Goal: Check status: Check status

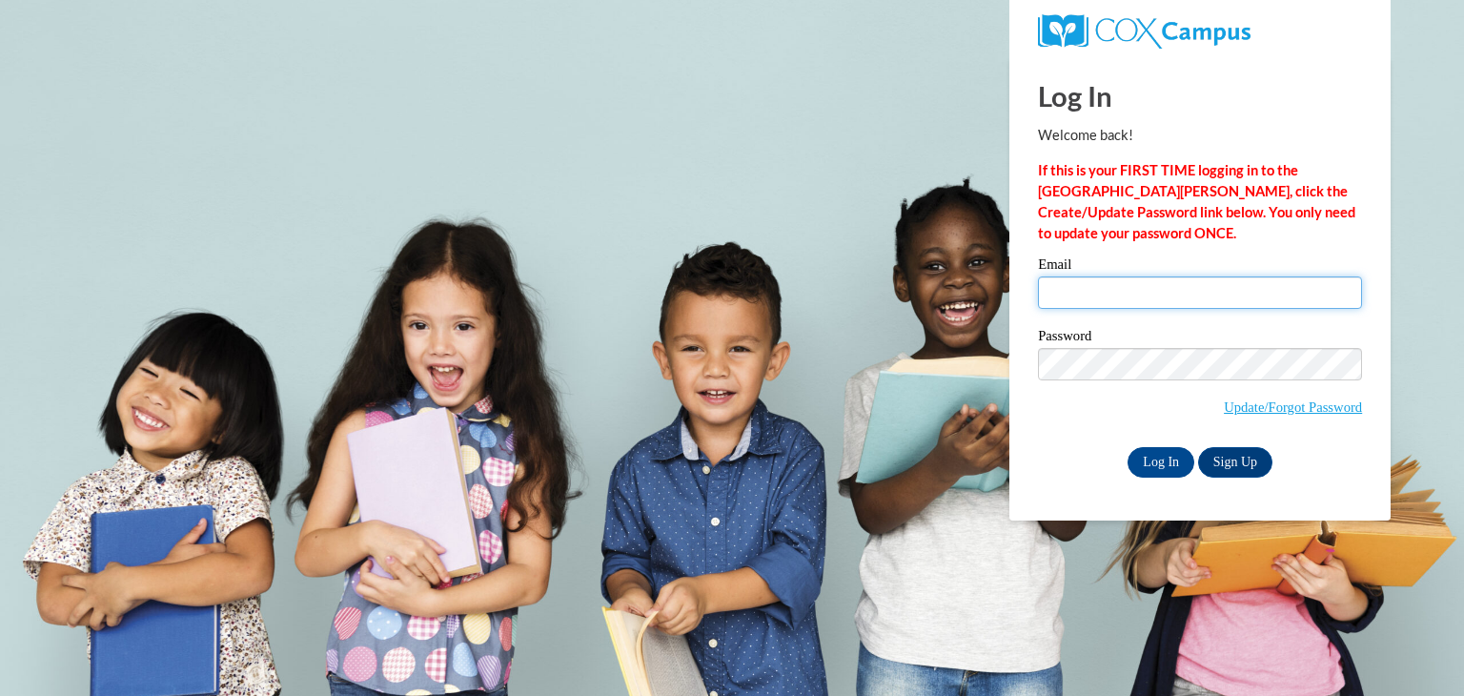
drag, startPoint x: 0, startPoint y: 0, endPoint x: 1112, endPoint y: 297, distance: 1151.2
click at [1112, 297] on input "Email" at bounding box center [1200, 292] width 324 height 32
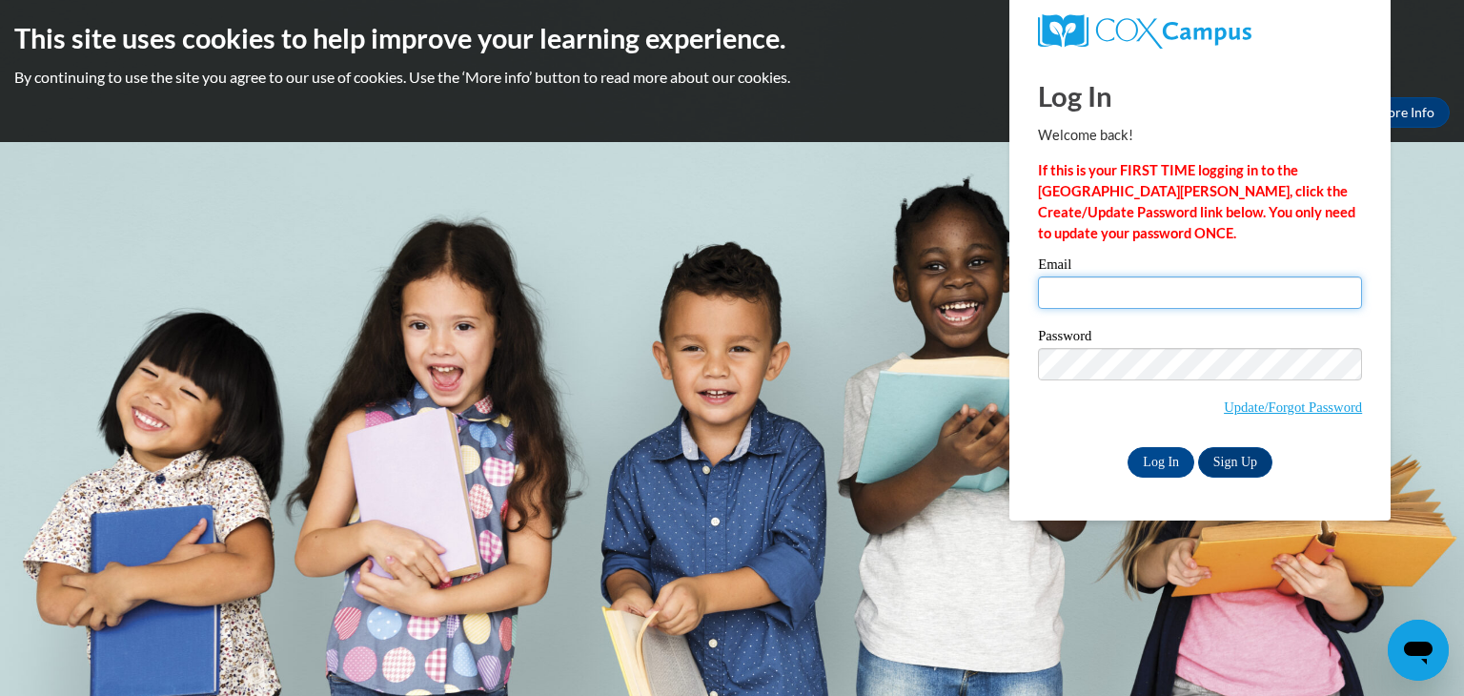
type input "[EMAIL_ADDRESS][DOMAIN_NAME]"
click at [1157, 462] on input "Log In" at bounding box center [1160, 462] width 67 height 30
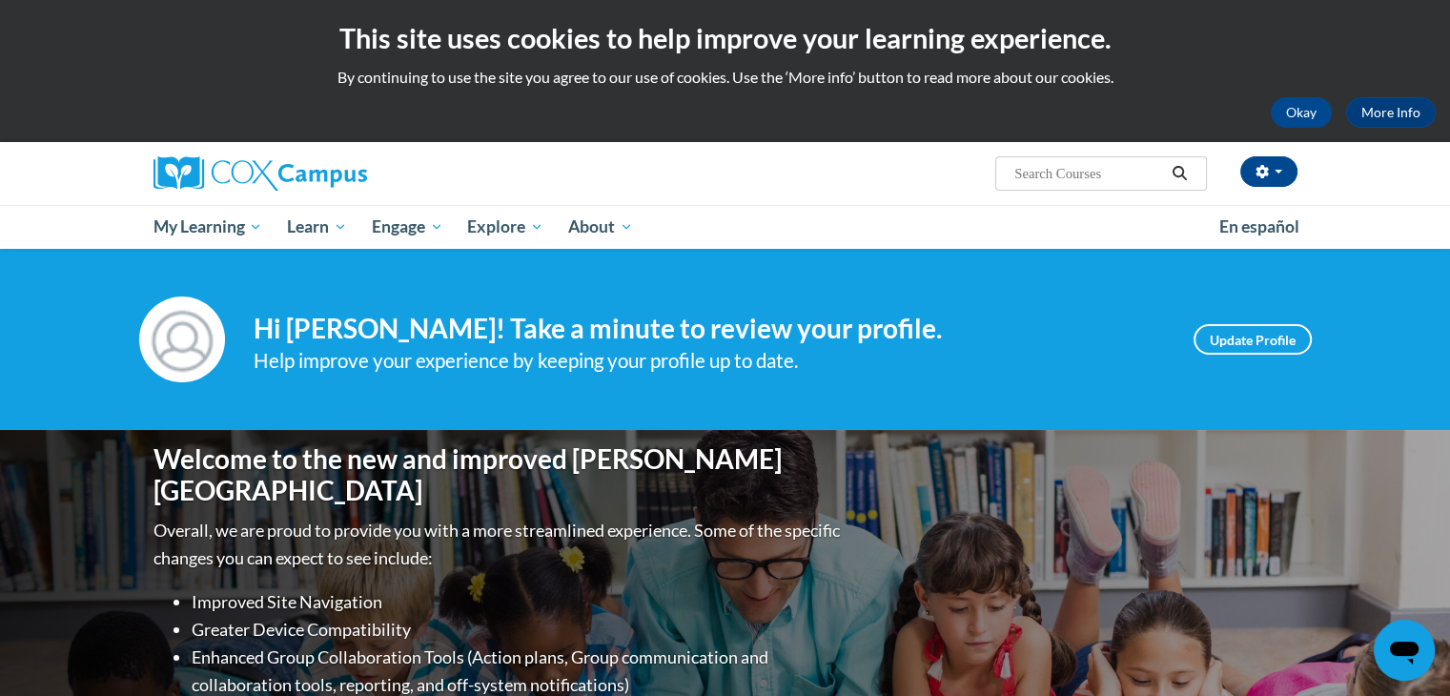
click at [1212, 367] on div "Your profile Hi Francis Fernandez Sanchez! Take a minute to review your profile…" at bounding box center [725, 339] width 1201 height 86
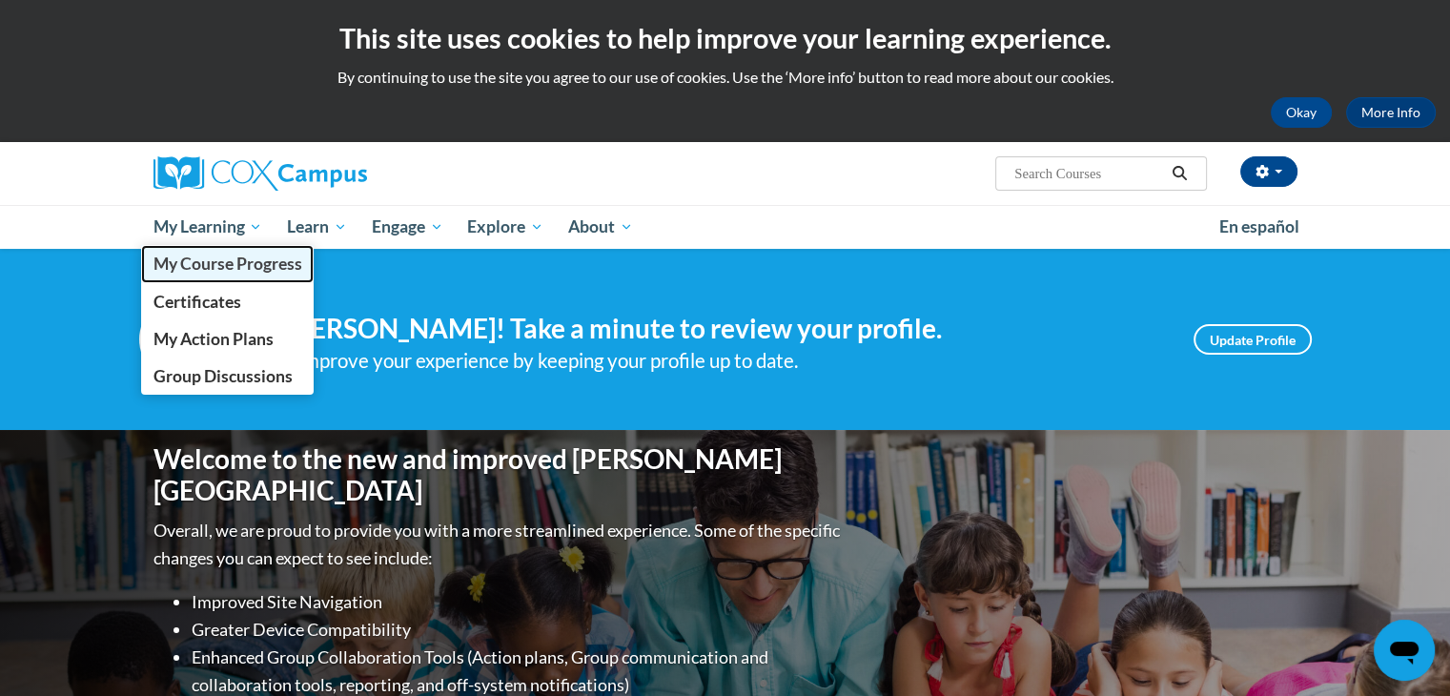
click at [214, 260] on span "My Course Progress" at bounding box center [226, 264] width 149 height 20
